Goal: Browse casually: Explore the website without a specific task or goal

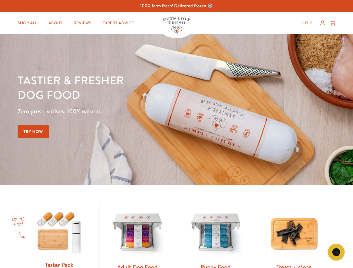
click at [176, 134] on div "Tastier & fresher dog food Zero preservatives. 100% natural. Try Now" at bounding box center [124, 110] width 212 height 74
click at [336, 252] on icon "Gorgias live chat" at bounding box center [335, 251] width 5 height 5
